Goal: Task Accomplishment & Management: Use online tool/utility

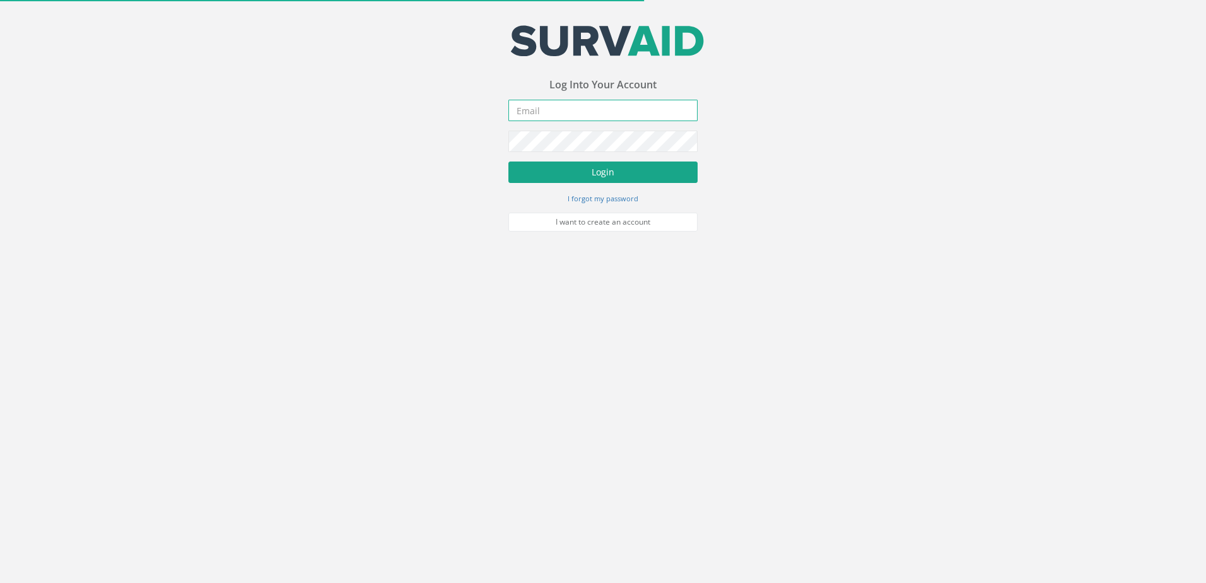
type input "[EMAIL_ADDRESS][DOMAIN_NAME]"
click at [561, 167] on button "Login" at bounding box center [602, 171] width 189 height 21
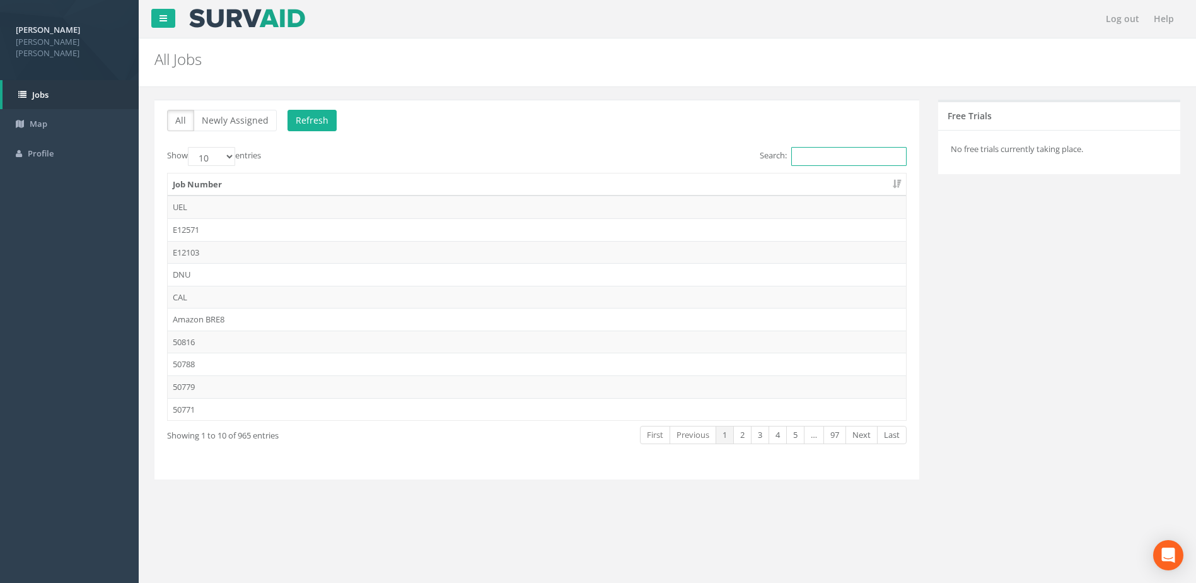
click at [800, 153] on input "Search:" at bounding box center [848, 156] width 115 height 19
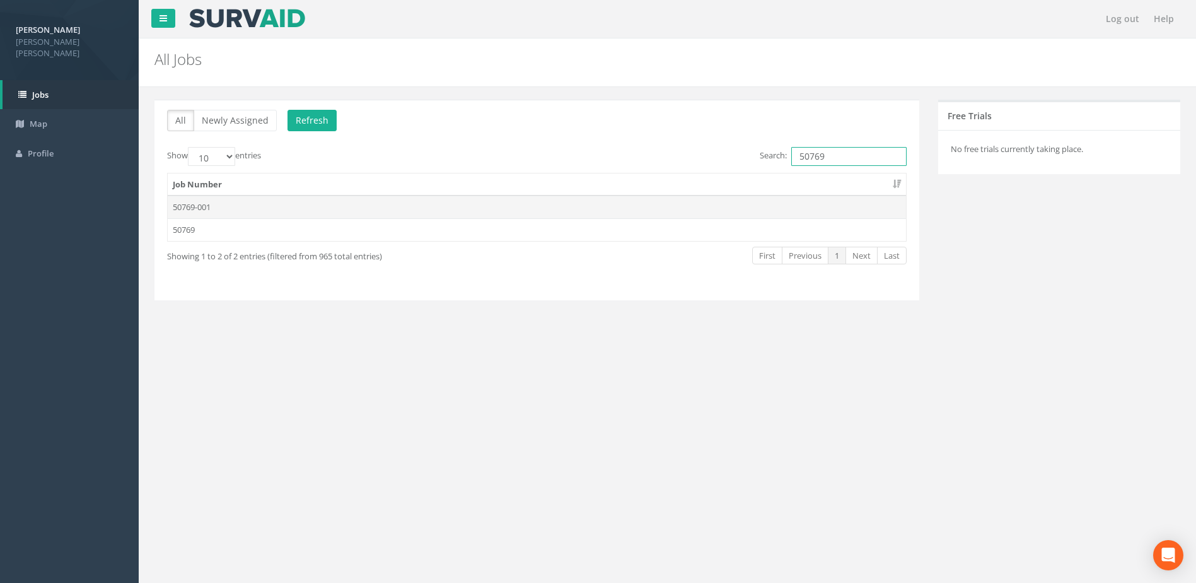
type input "50769"
click at [196, 203] on td "50769-001" at bounding box center [537, 207] width 739 height 23
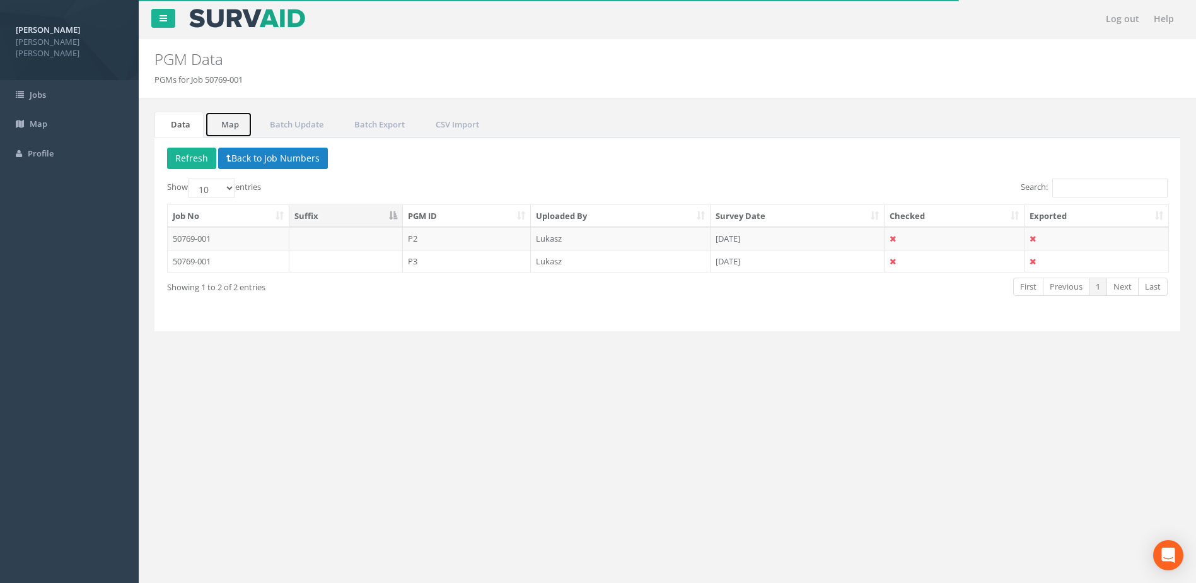
click at [240, 125] on link "Map" at bounding box center [228, 125] width 47 height 26
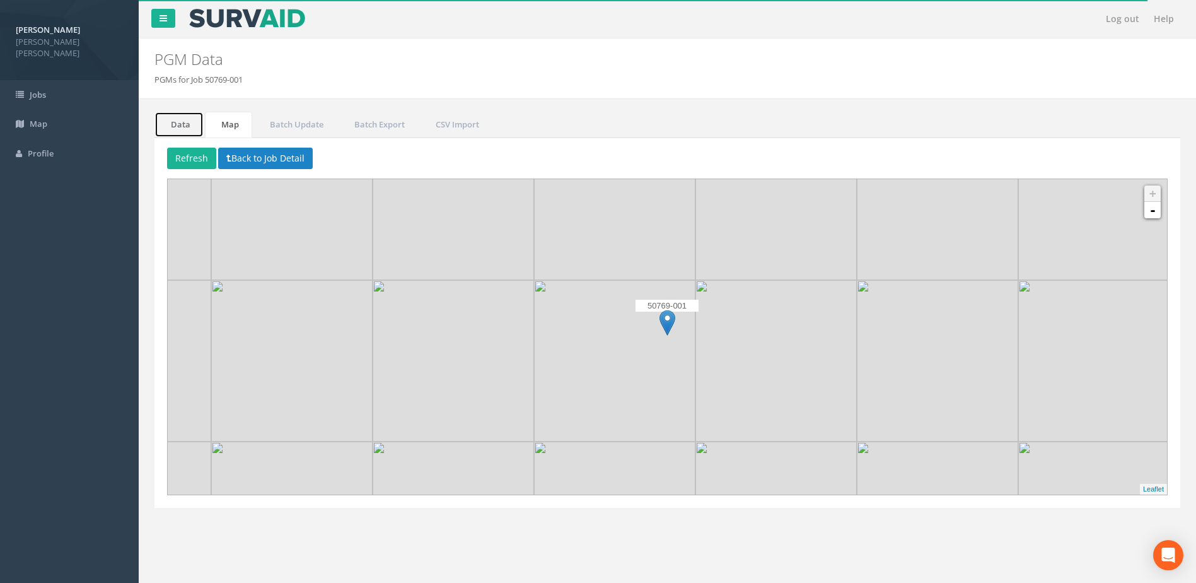
click at [187, 134] on link "Data" at bounding box center [179, 125] width 49 height 26
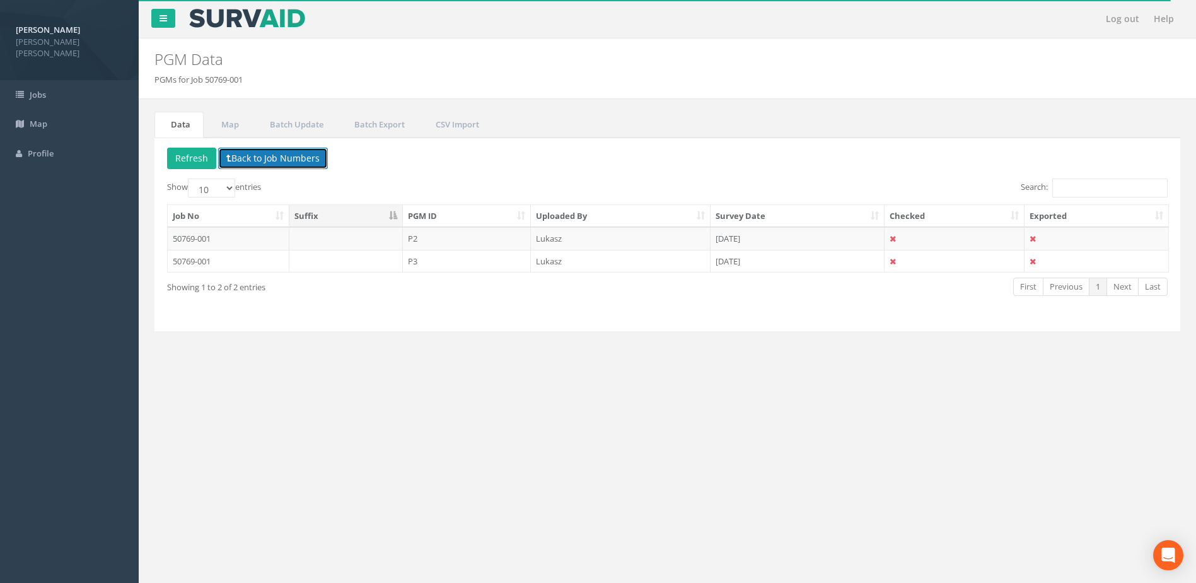
click at [225, 159] on button "Back to Job Numbers" at bounding box center [273, 158] width 110 height 21
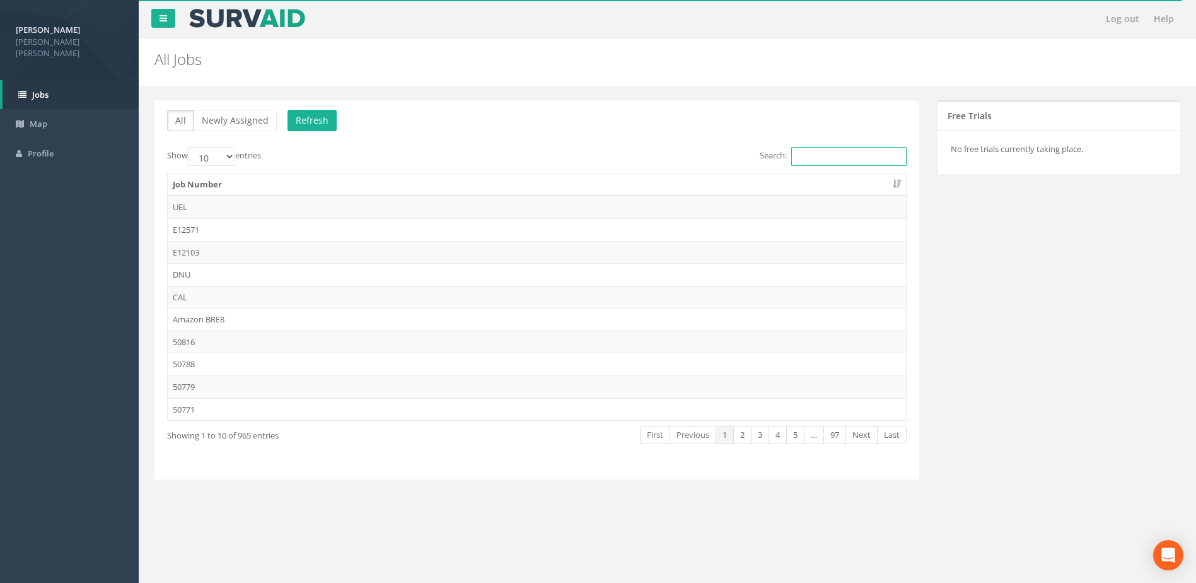
click at [851, 158] on input "Search:" at bounding box center [848, 156] width 115 height 19
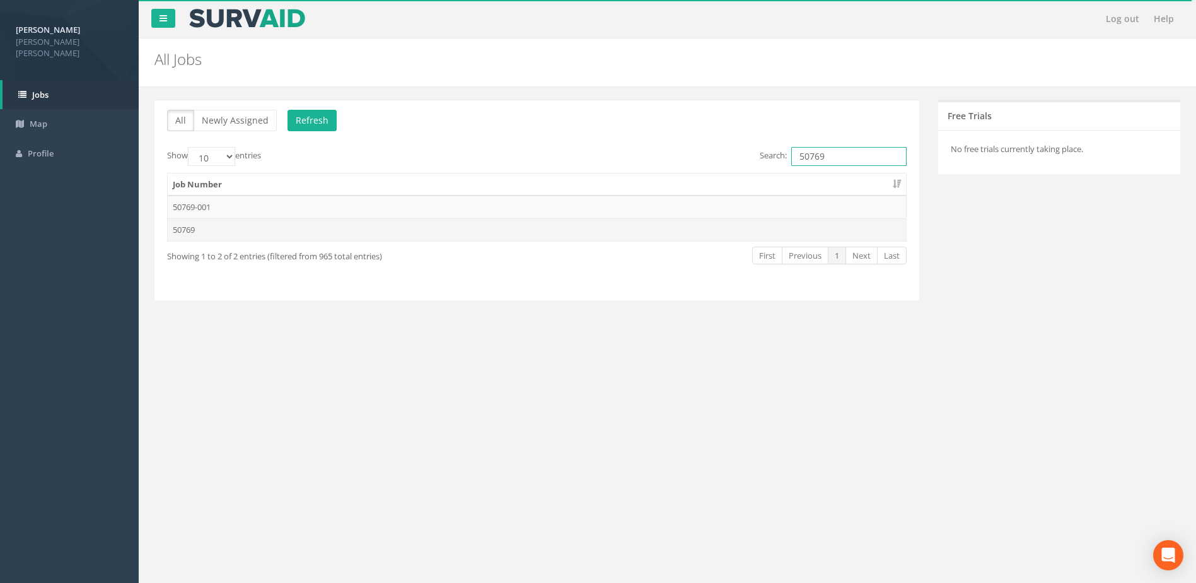
type input "50769"
click at [182, 237] on td "50769" at bounding box center [537, 229] width 739 height 23
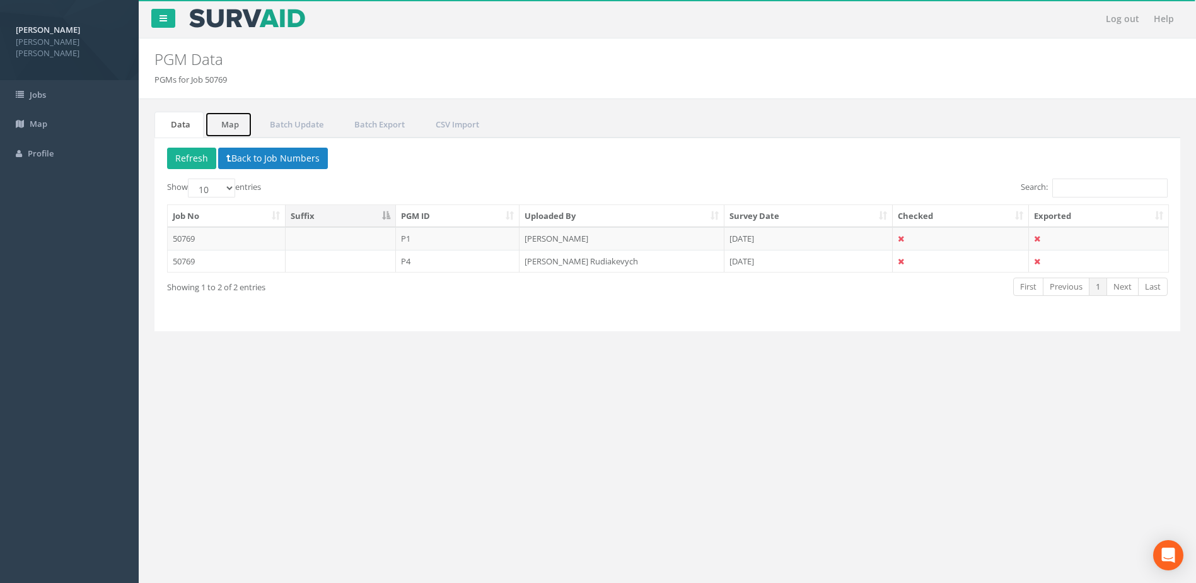
click at [216, 127] on link "Map" at bounding box center [228, 125] width 47 height 26
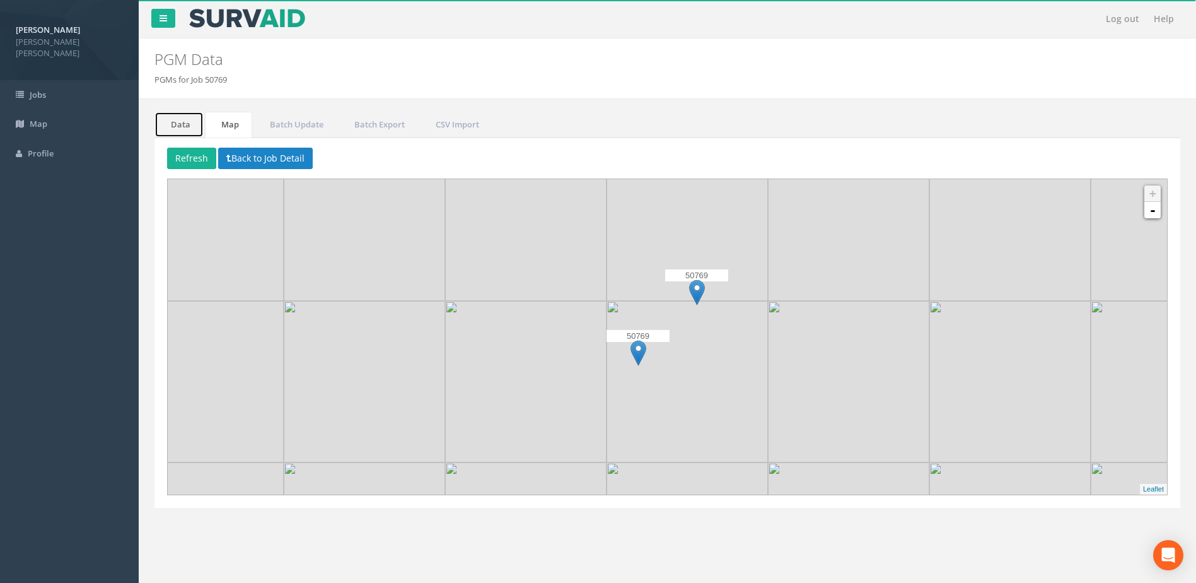
click at [190, 133] on link "Data" at bounding box center [179, 125] width 49 height 26
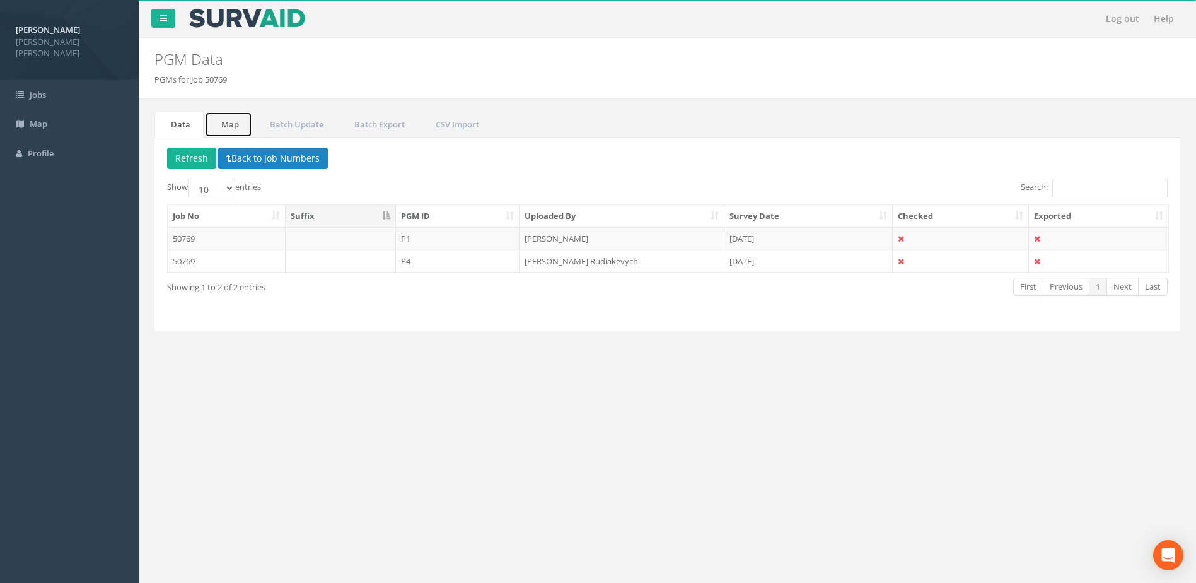
click at [225, 127] on link "Map" at bounding box center [228, 125] width 47 height 26
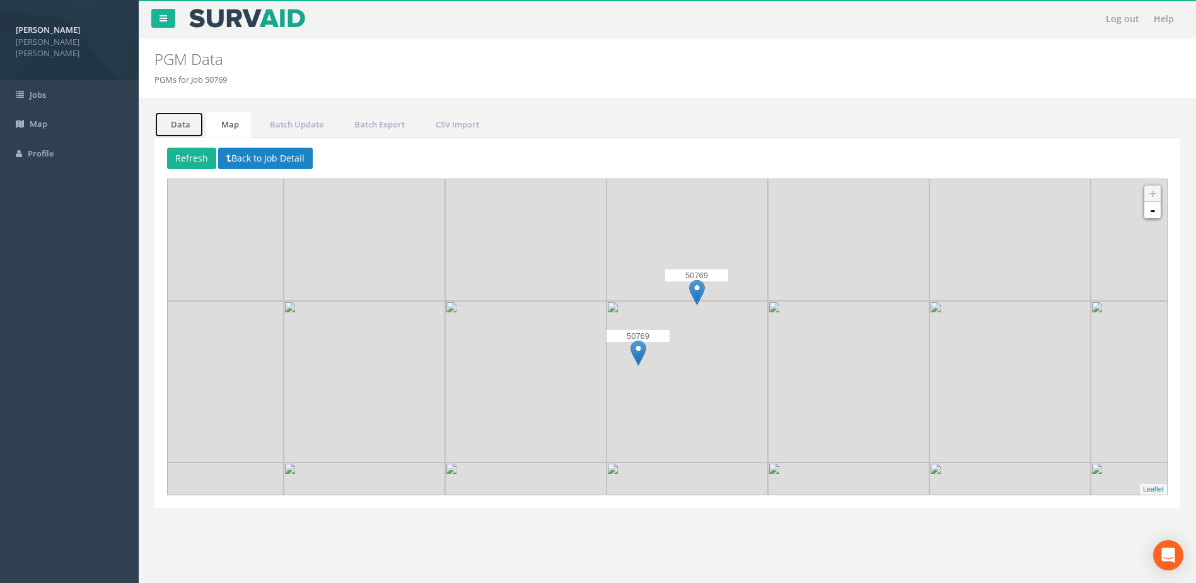
click at [185, 128] on link "Data" at bounding box center [179, 125] width 49 height 26
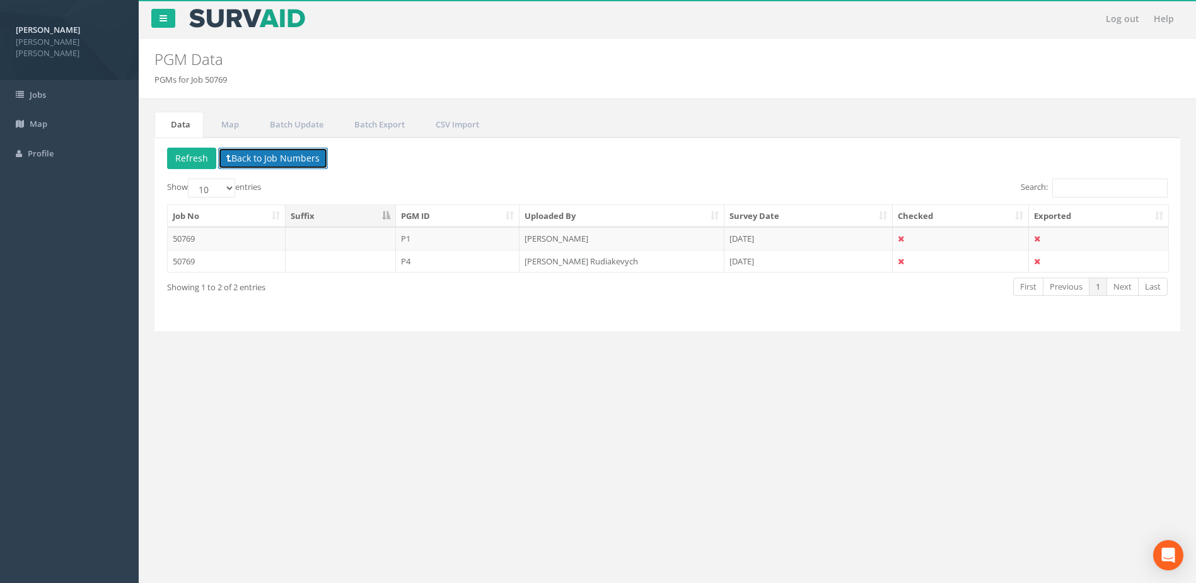
click at [259, 158] on button "Back to Job Numbers" at bounding box center [273, 158] width 110 height 21
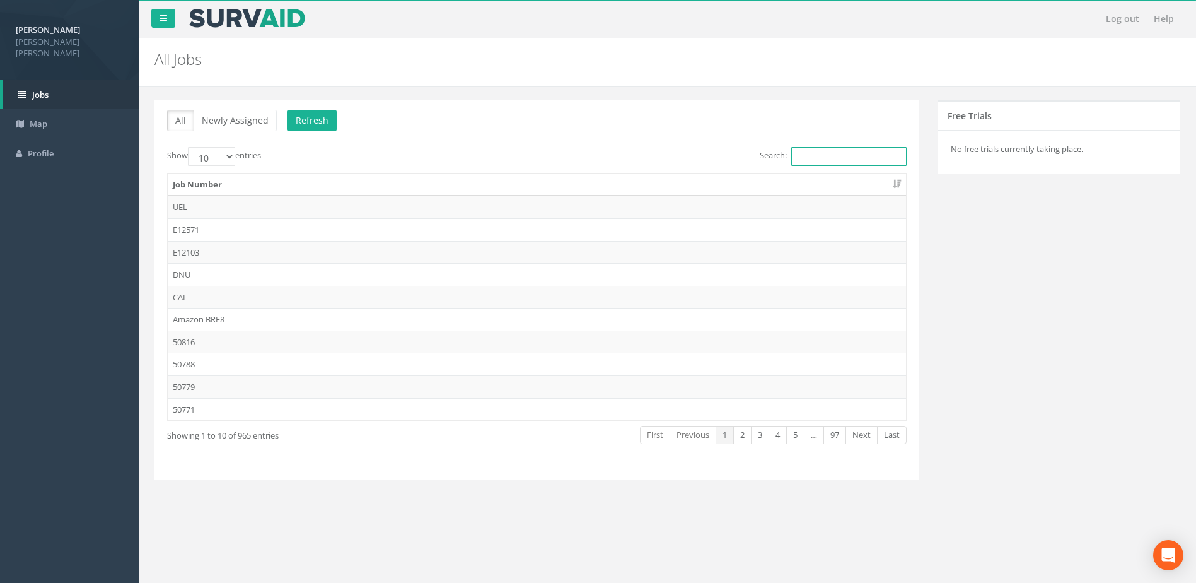
click at [823, 158] on input "Search:" at bounding box center [848, 156] width 115 height 19
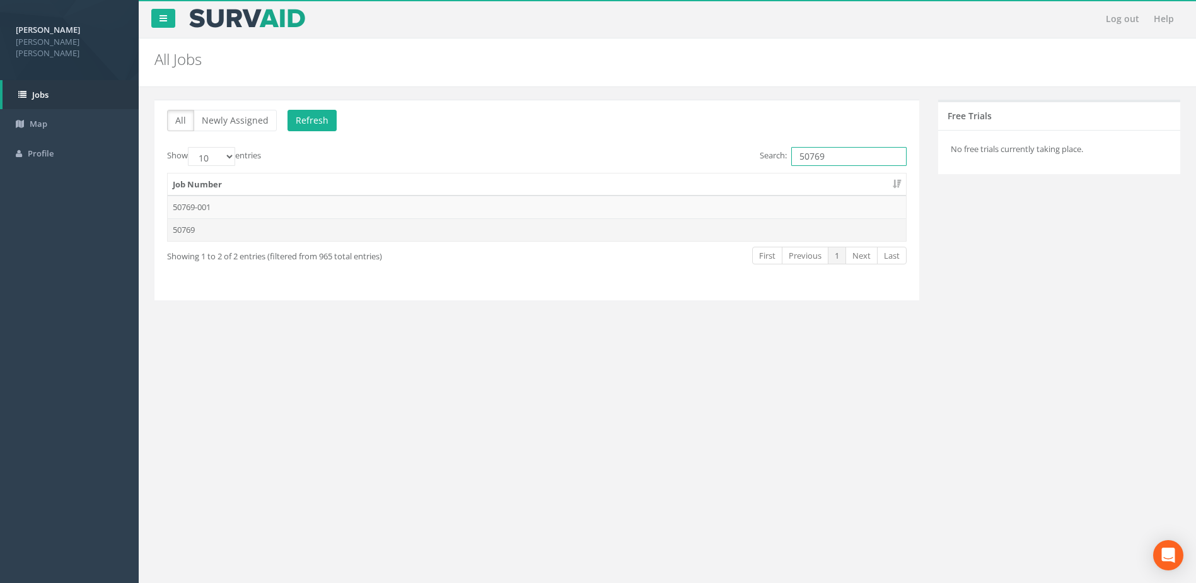
type input "50769"
click at [291, 228] on td "50769" at bounding box center [537, 229] width 739 height 23
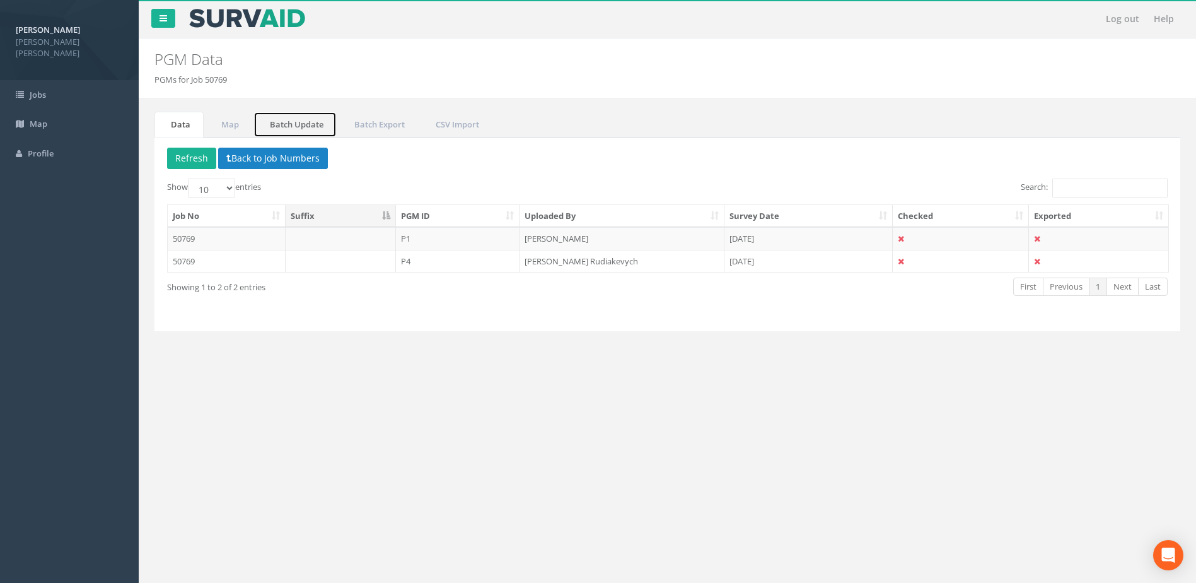
click at [295, 129] on link "Batch Update" at bounding box center [295, 125] width 83 height 26
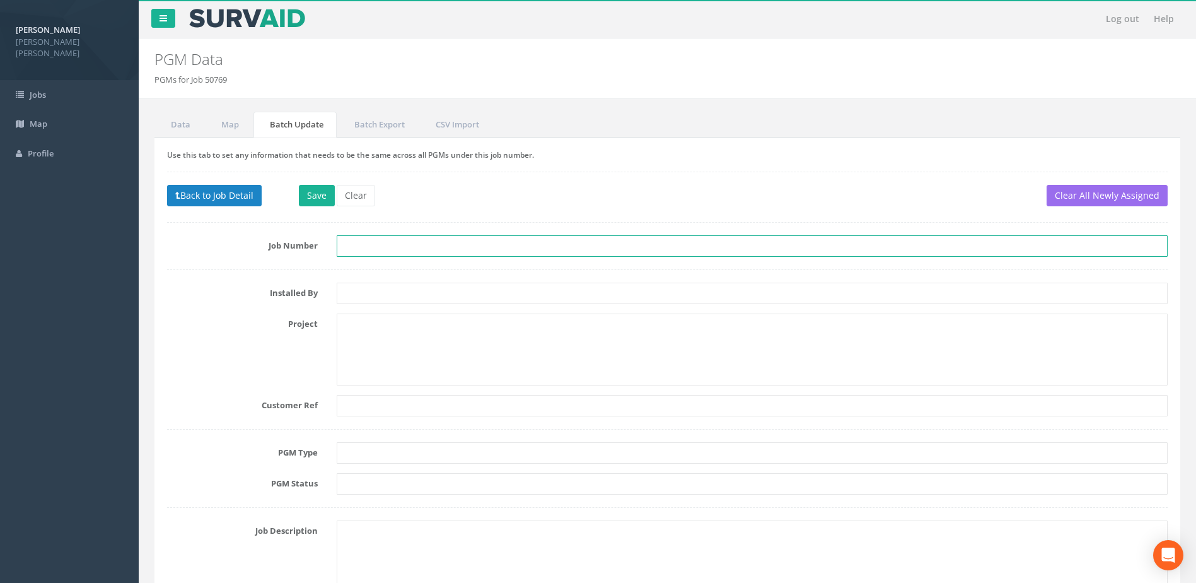
click at [358, 243] on input "text" at bounding box center [752, 245] width 831 height 21
type input "50769-001"
click at [326, 195] on button "Save" at bounding box center [317, 195] width 36 height 21
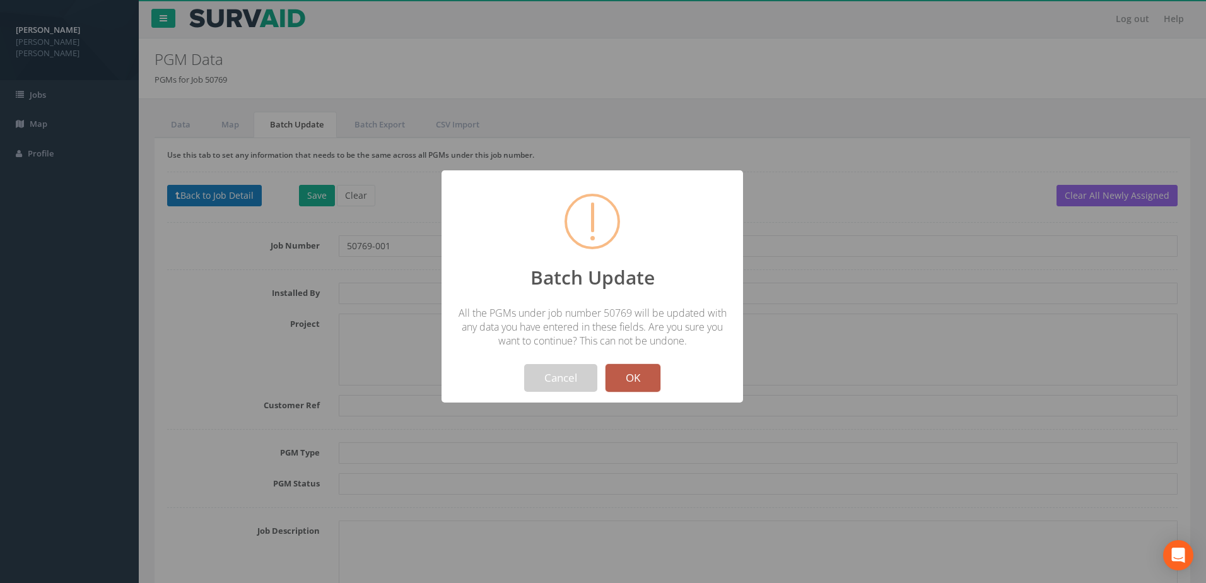
click at [640, 382] on button "OK" at bounding box center [632, 378] width 55 height 28
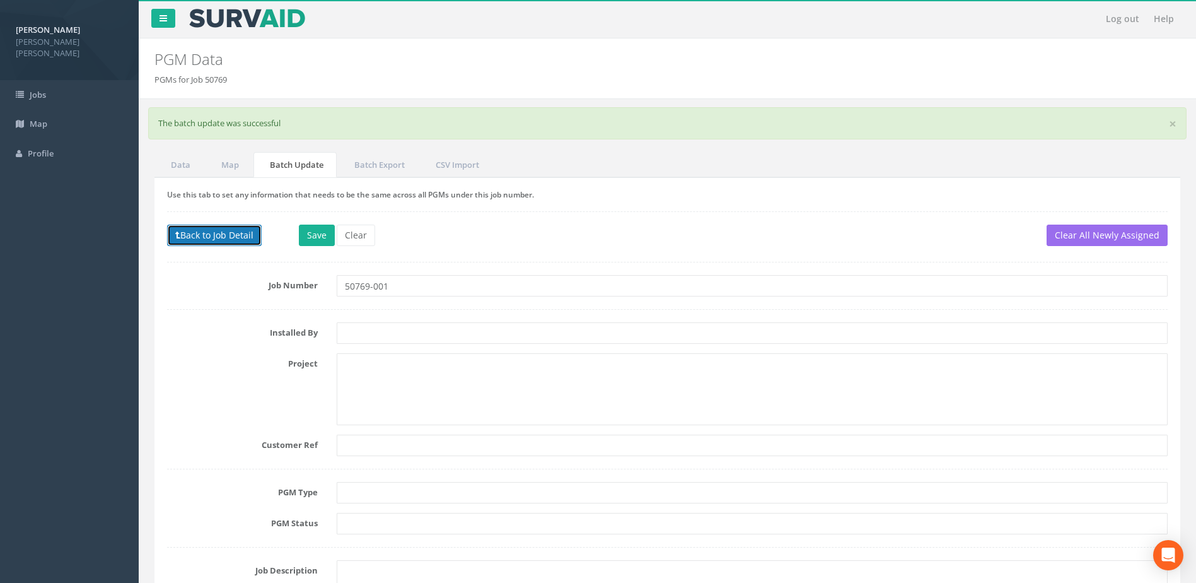
click at [204, 229] on button "Back to Job Detail" at bounding box center [214, 235] width 95 height 21
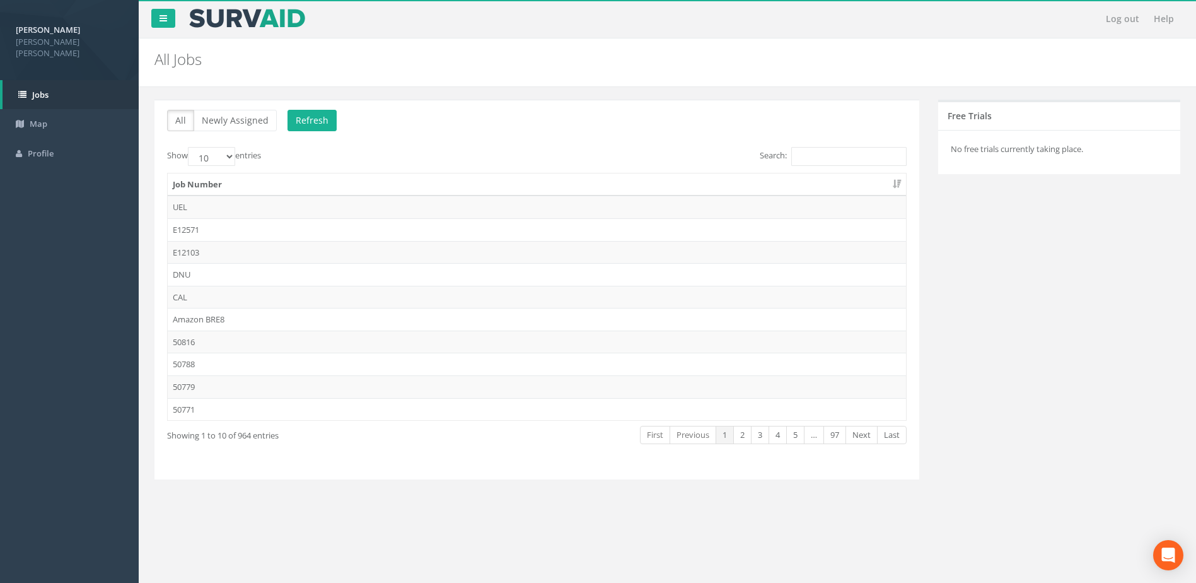
click at [813, 166] on div "Search:" at bounding box center [726, 158] width 360 height 22
click at [813, 165] on input "Search:" at bounding box center [848, 156] width 115 height 19
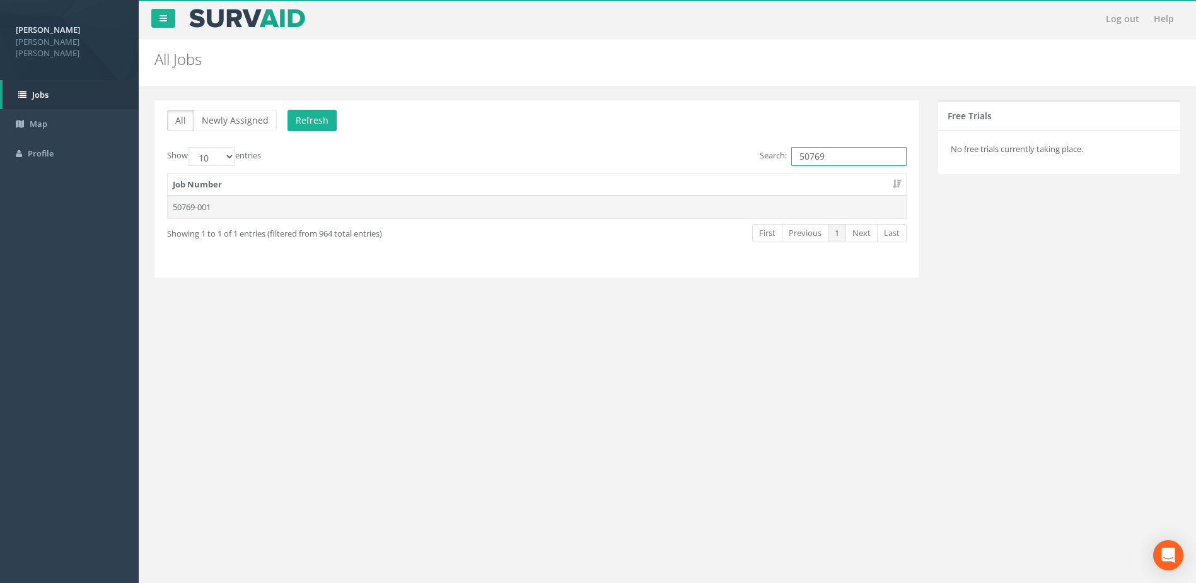
type input "50769"
click at [185, 201] on td "50769-001" at bounding box center [537, 207] width 739 height 23
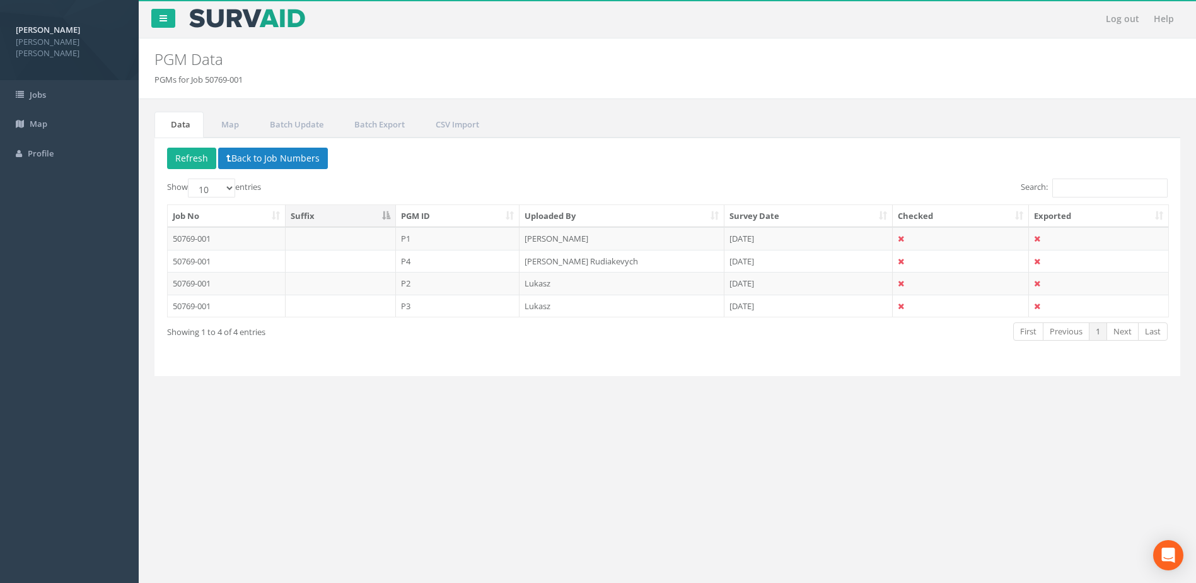
click at [252, 123] on li "Map" at bounding box center [229, 125] width 49 height 26
click at [237, 125] on link "Map" at bounding box center [228, 125] width 47 height 26
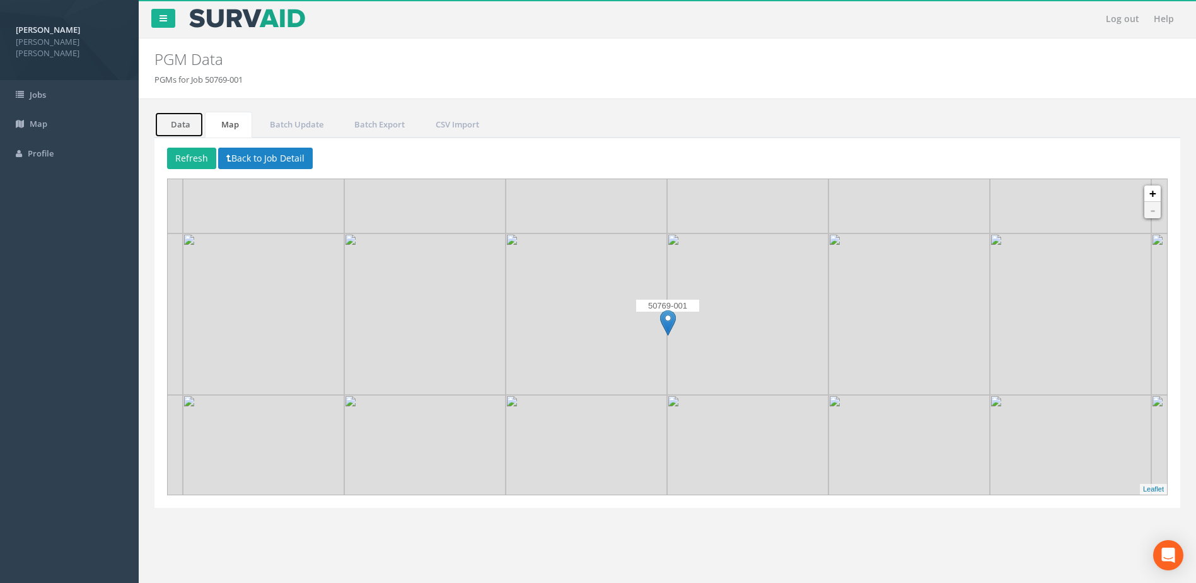
click at [176, 119] on link "Data" at bounding box center [179, 125] width 49 height 26
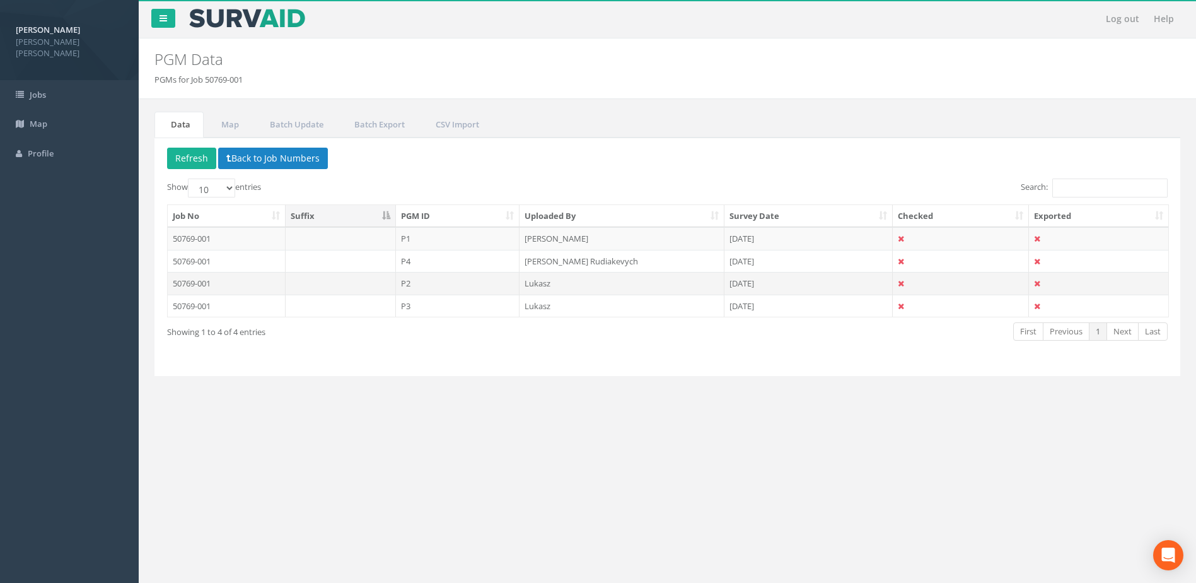
click at [446, 283] on td "P2" at bounding box center [458, 283] width 124 height 23
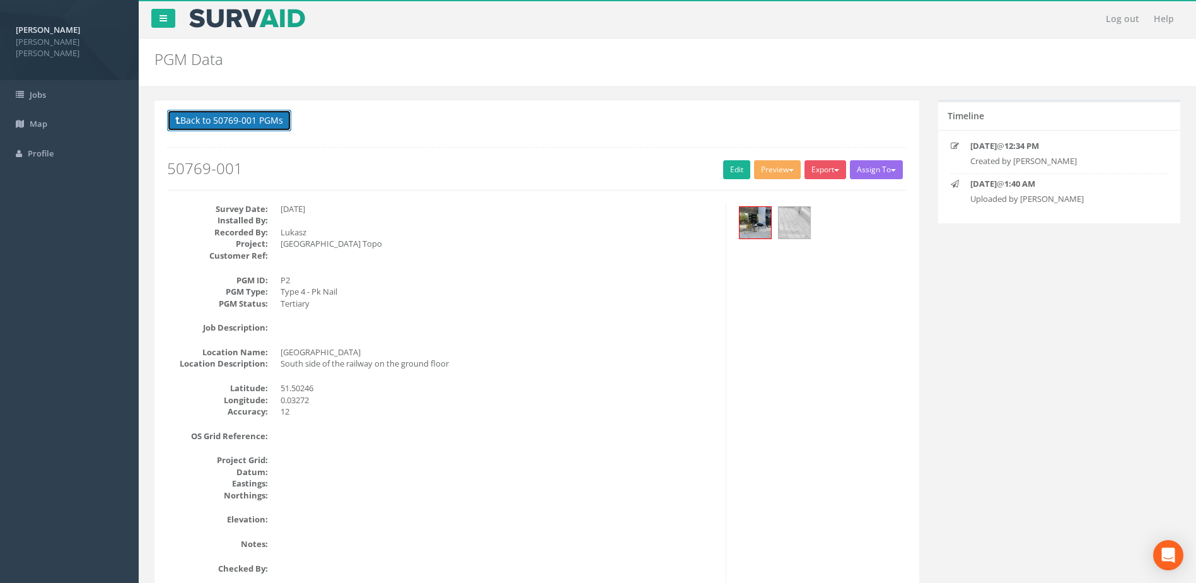
click at [238, 123] on button "Back to 50769-001 PGMs" at bounding box center [229, 120] width 124 height 21
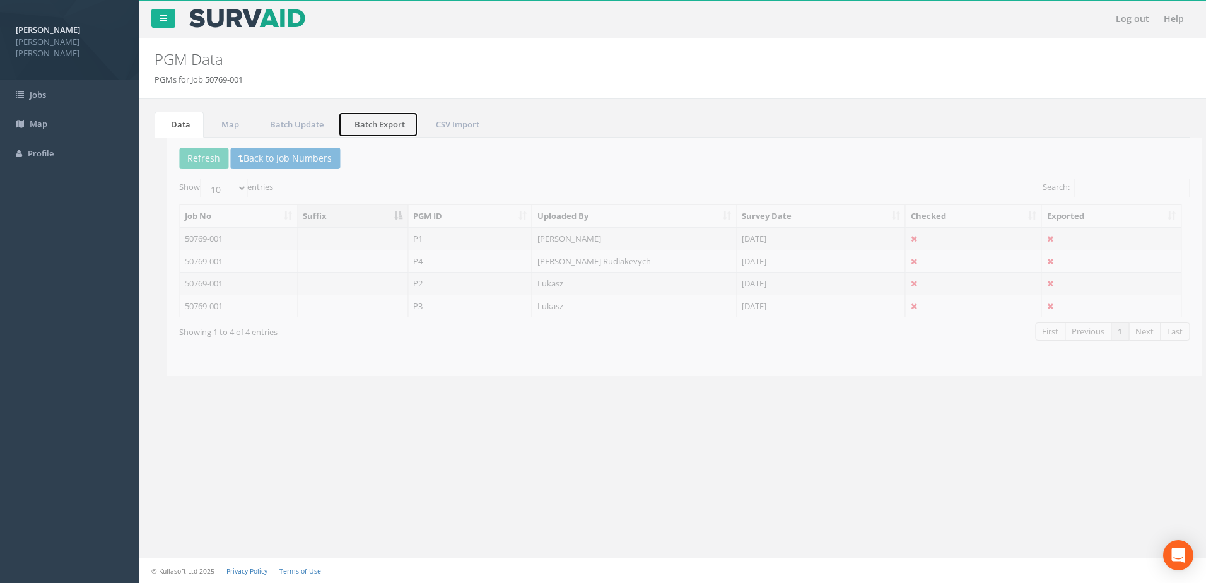
click at [365, 125] on link "Batch Export" at bounding box center [378, 125] width 80 height 26
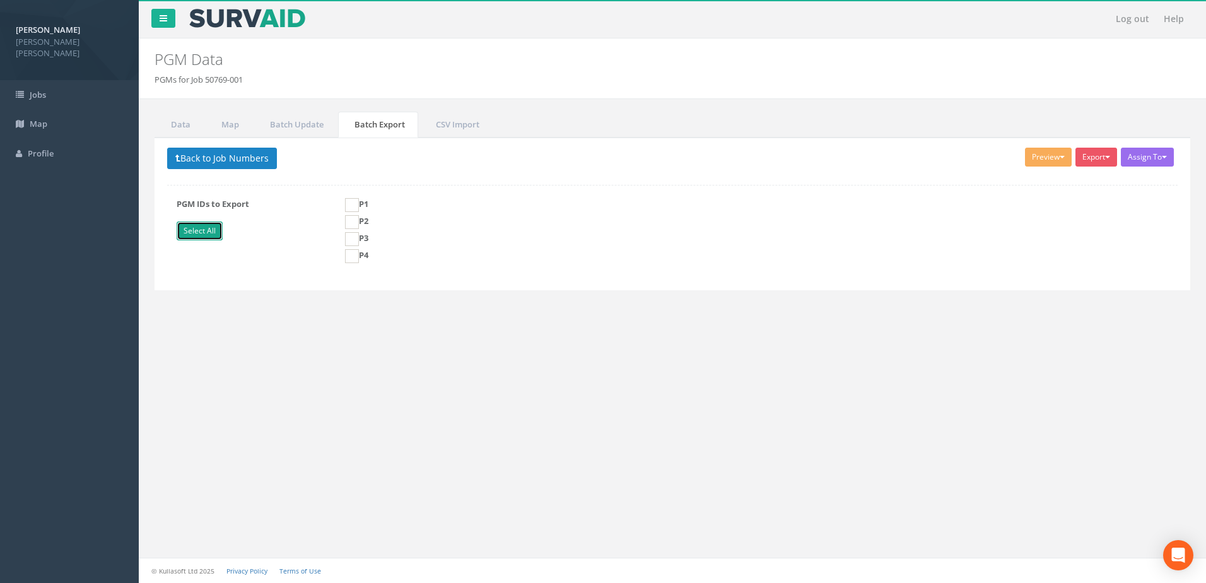
click at [206, 231] on link "Select All" at bounding box center [200, 230] width 46 height 19
checkbox input "true"
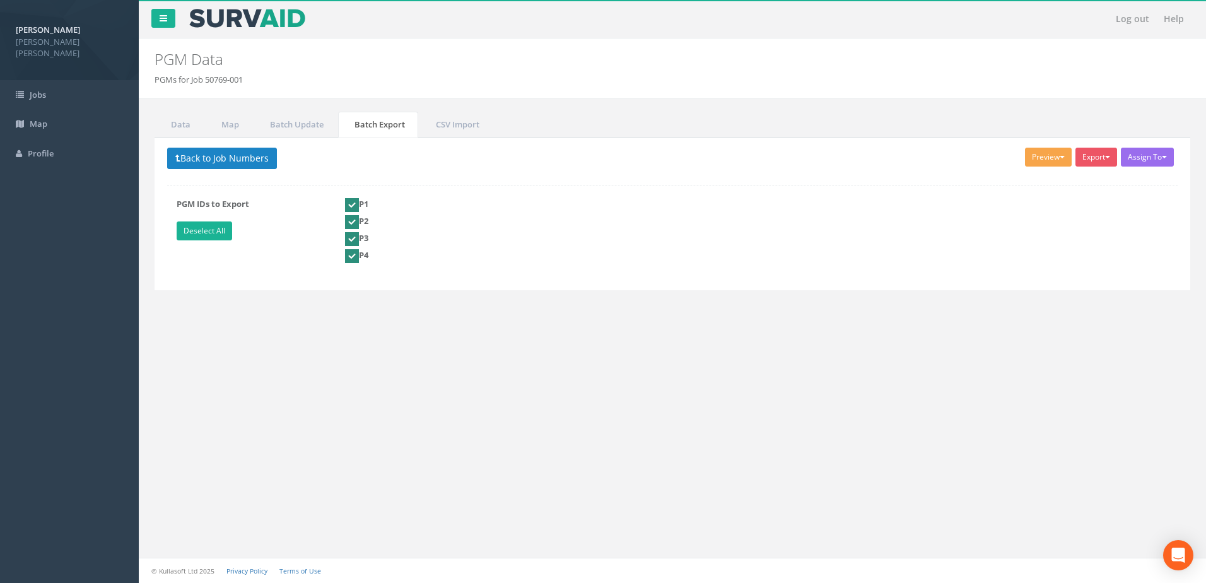
click at [1041, 155] on button "Preview" at bounding box center [1048, 157] width 47 height 19
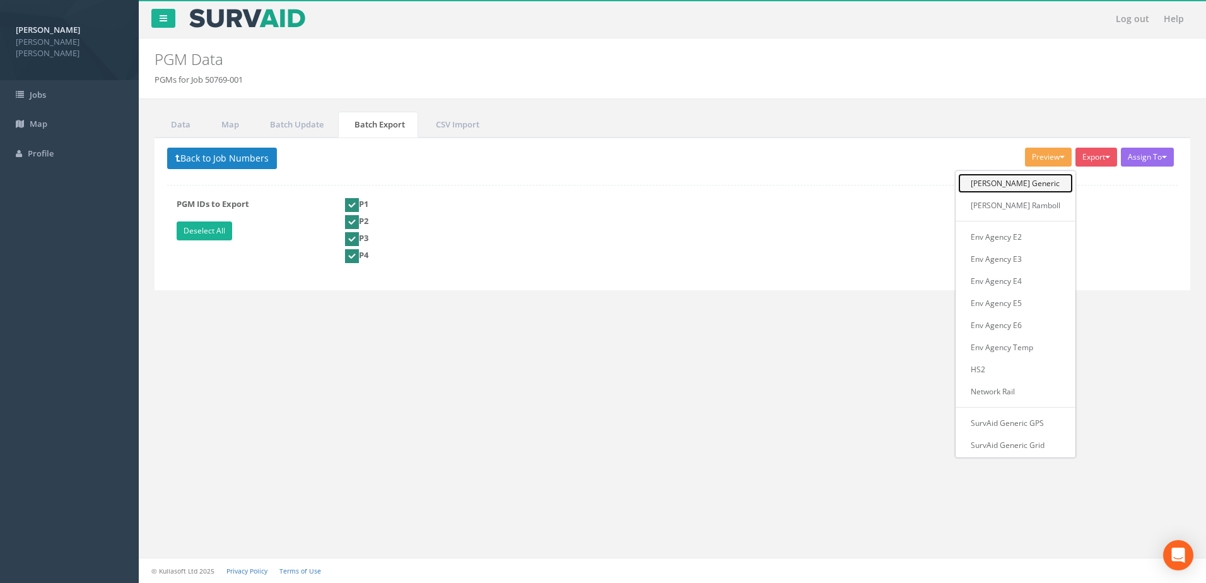
click at [1036, 185] on link "[PERSON_NAME] Generic" at bounding box center [1015, 183] width 115 height 20
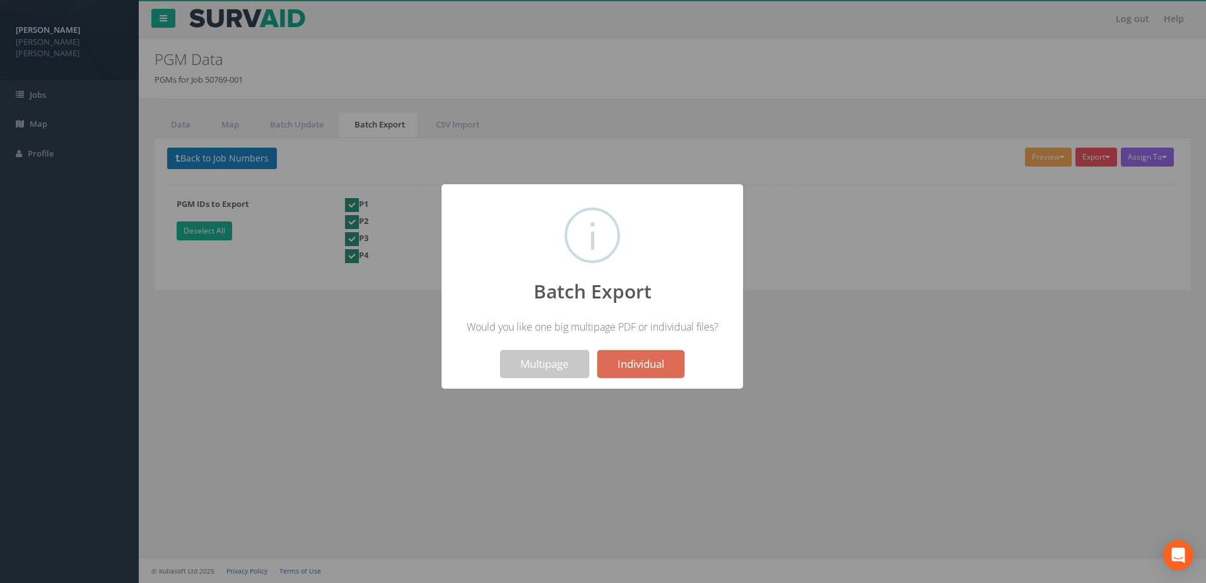
click at [548, 365] on button "Multipage" at bounding box center [544, 364] width 89 height 28
